Goal: Check status: Check status

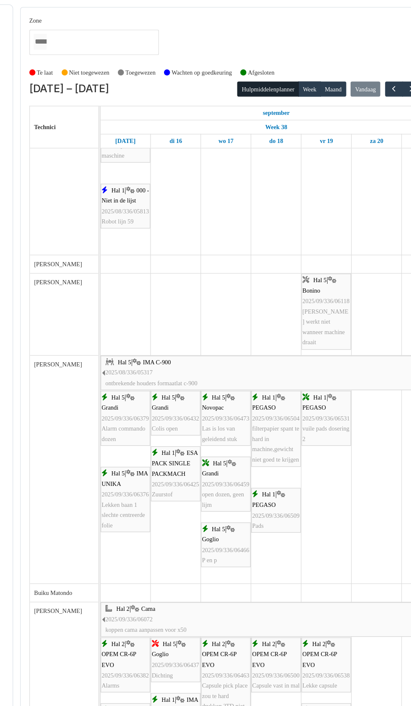
scroll to position [400, 0]
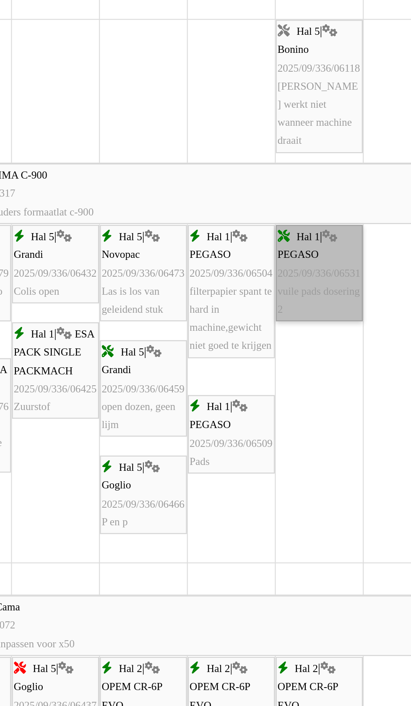
click at [295, 325] on link "Hal 1 | PEGASO 2025/09/336/06531 vuile pads dosering 2" at bounding box center [300, 313] width 39 height 43
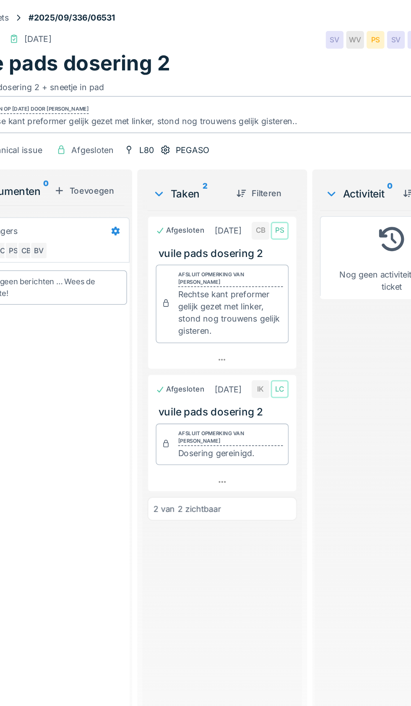
scroll to position [1, 0]
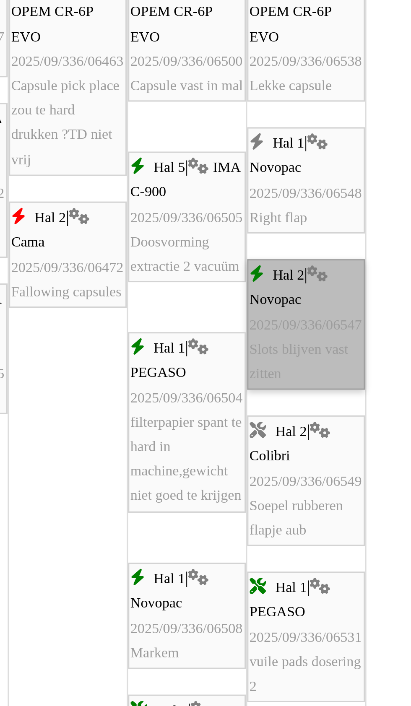
click at [303, 407] on link "Hal 2 | Novopac 2025/09/336/06547 Slots blijven vast zitten" at bounding box center [300, 402] width 39 height 43
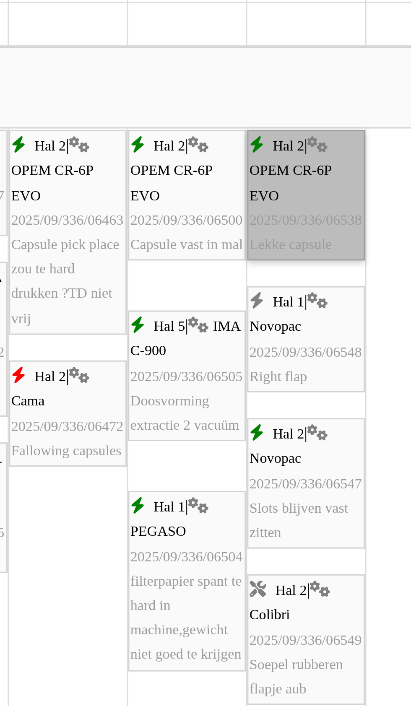
click at [300, 372] on link "Hal 2 | OPEM CR-6P EVO 2025/09/336/06538 Lekke capsule" at bounding box center [300, 360] width 39 height 43
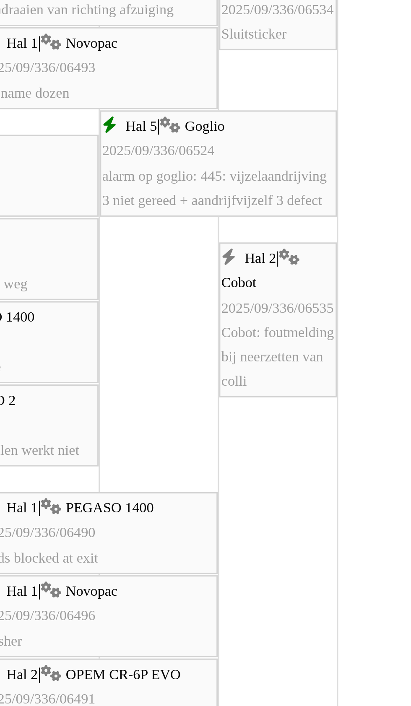
scroll to position [1000, 0]
